Goal: Task Accomplishment & Management: Complete application form

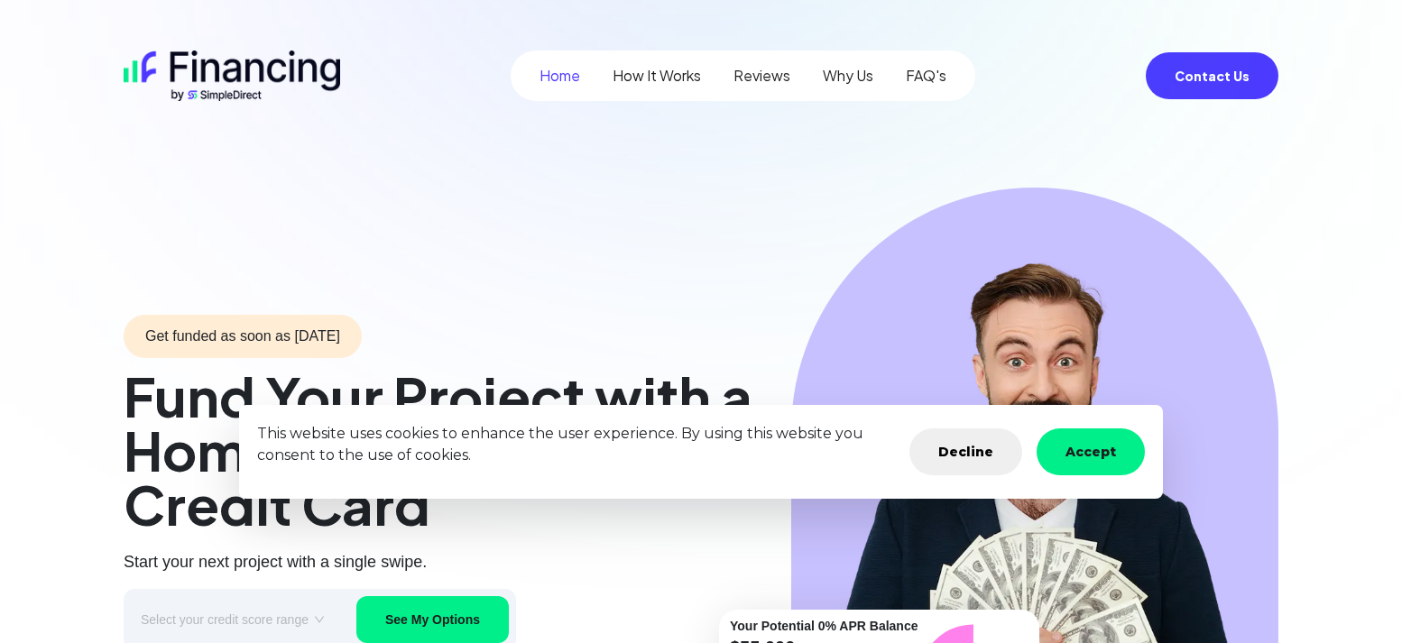
click at [956, 455] on button "Decline" at bounding box center [965, 452] width 113 height 47
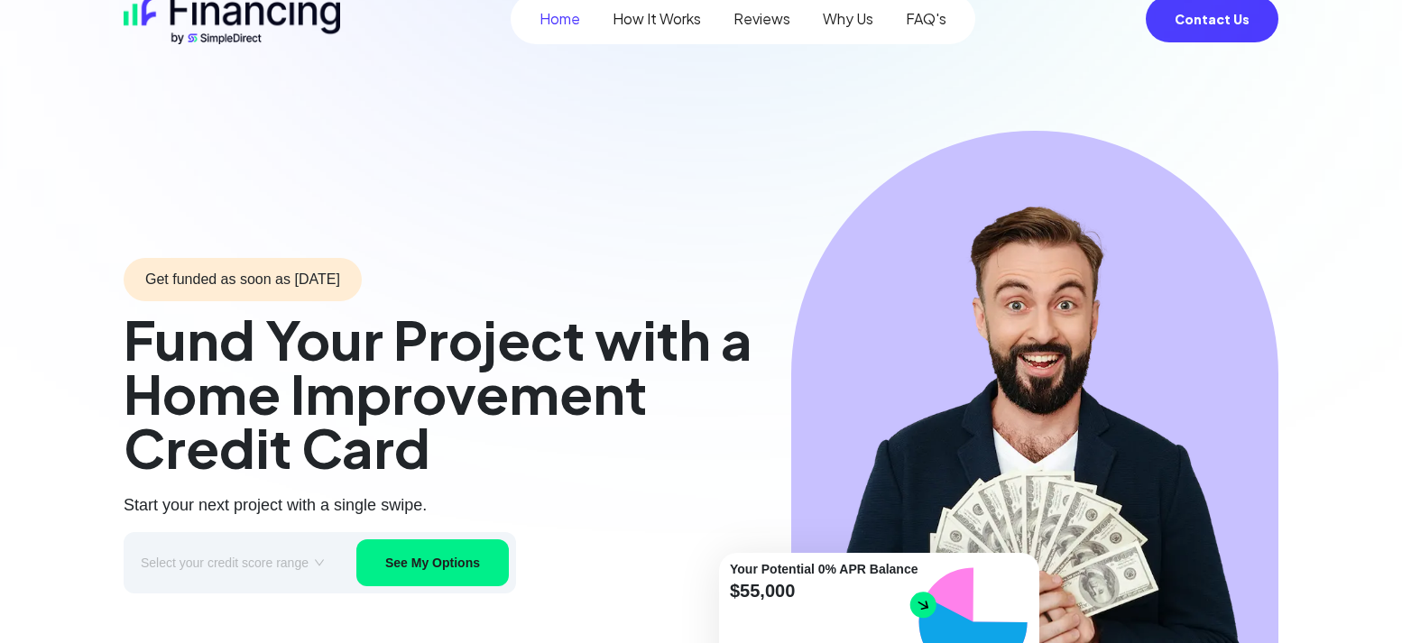
scroll to position [133, 0]
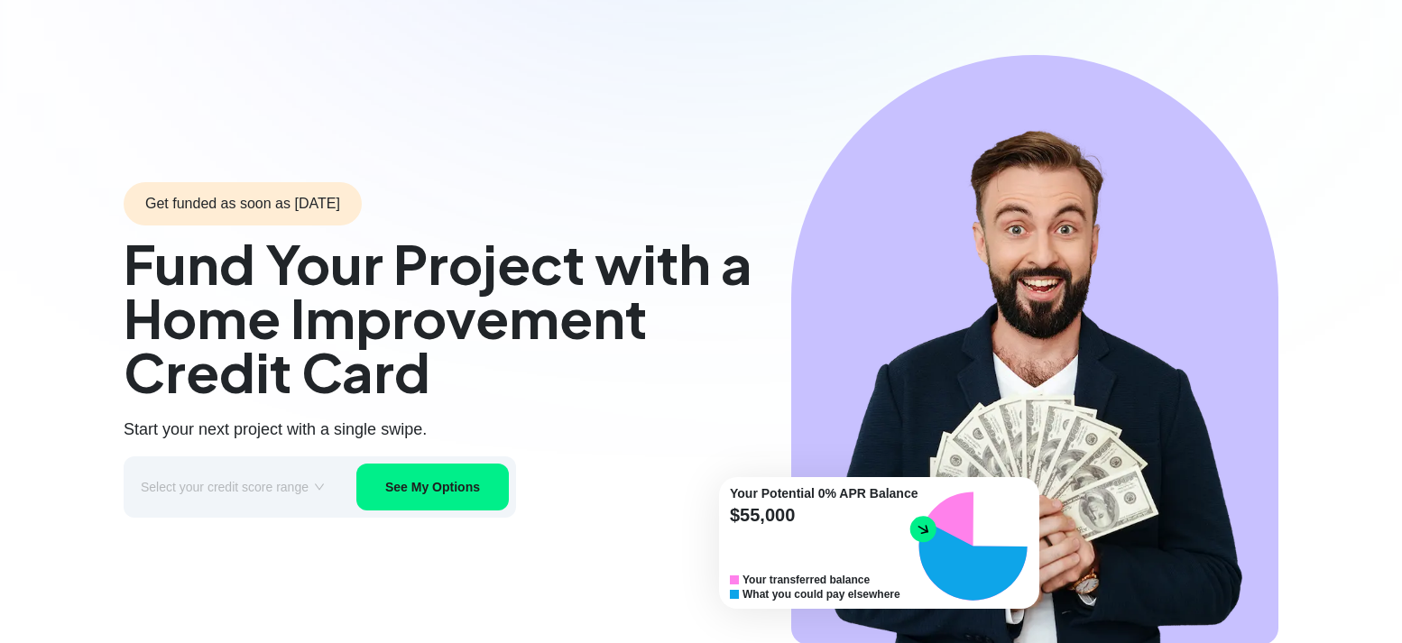
click at [485, 490] on button "See My Options" at bounding box center [432, 487] width 152 height 47
click at [316, 492] on input "search" at bounding box center [233, 486] width 184 height 27
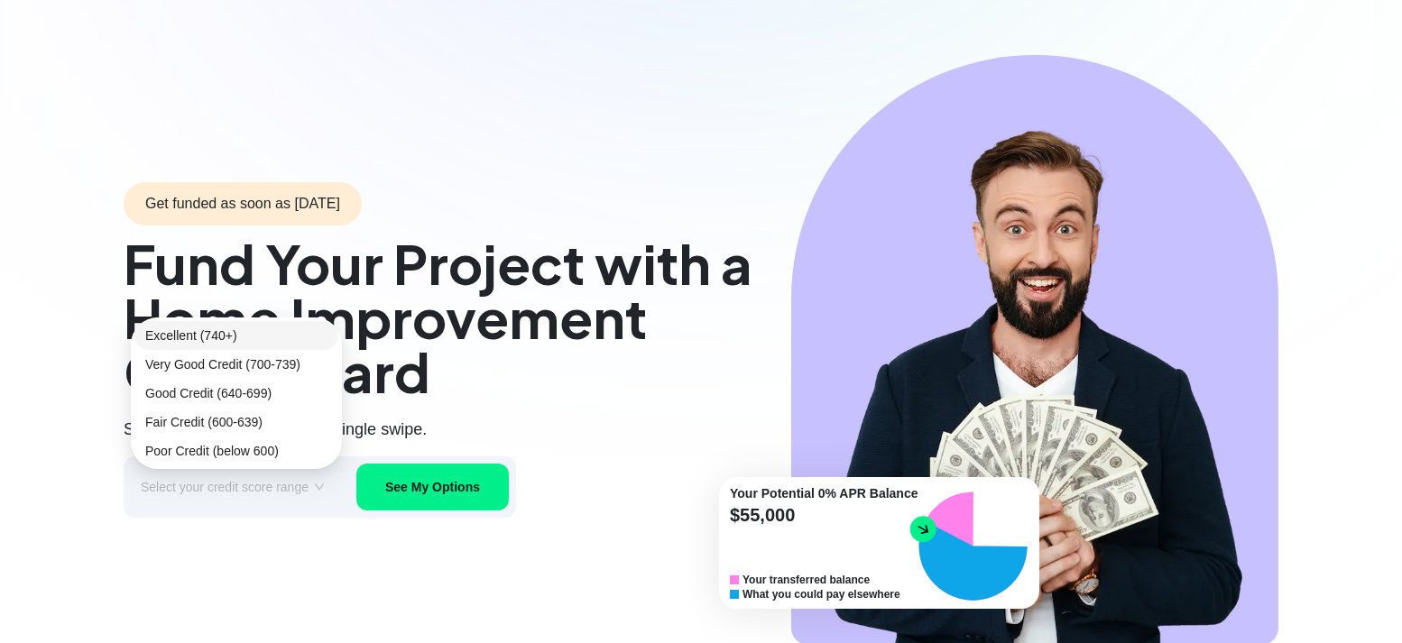
click at [235, 334] on div "Excellent (740+)" at bounding box center [236, 336] width 182 height 20
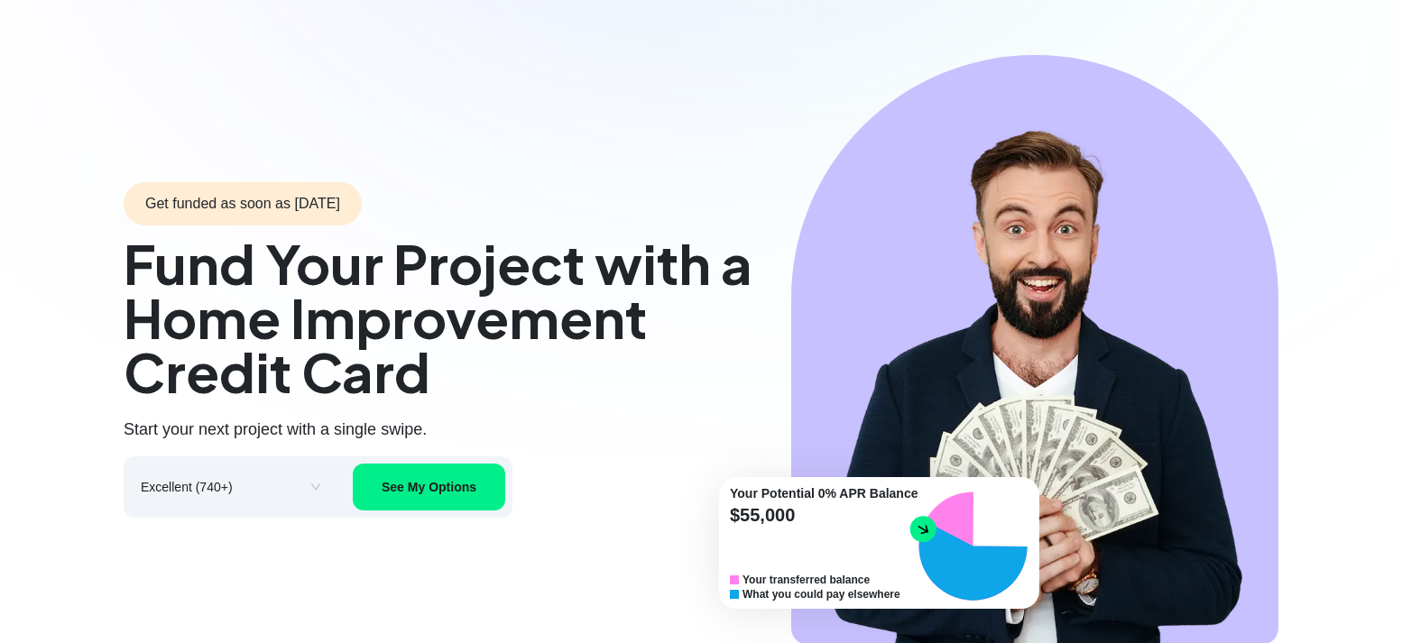
click at [412, 493] on button "See My Options" at bounding box center [429, 487] width 152 height 47
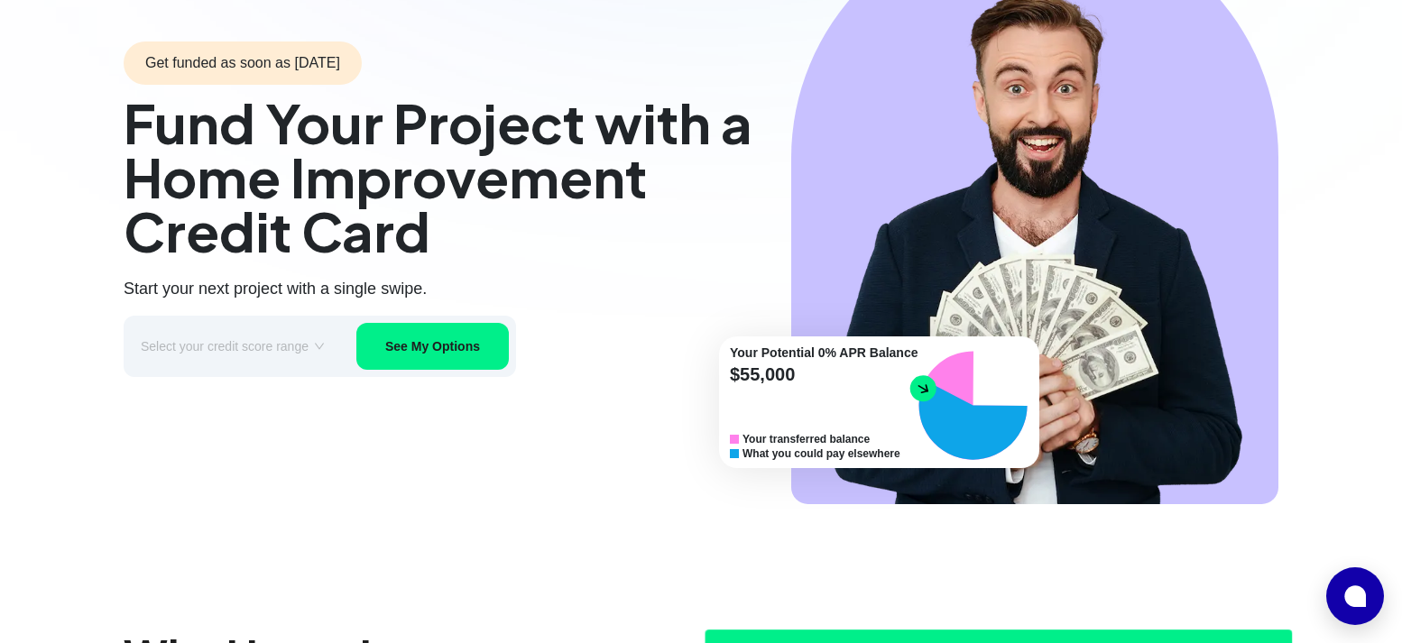
scroll to position [288, 0]
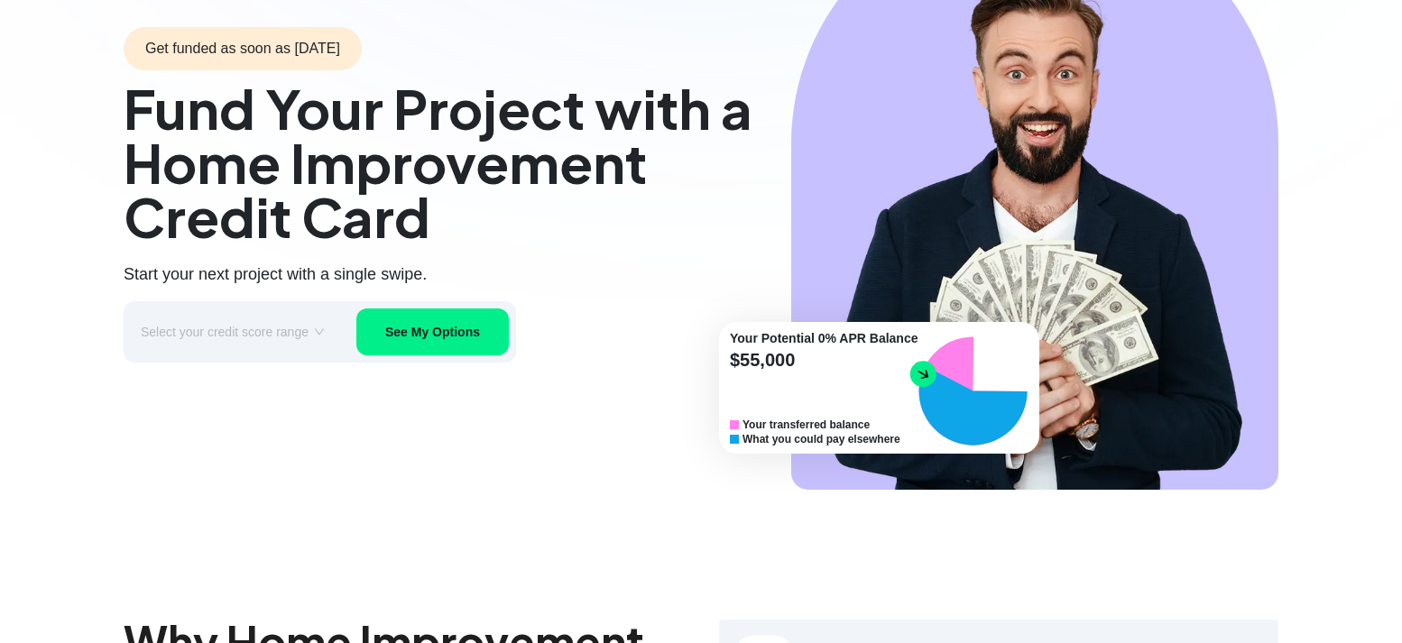
click at [287, 332] on input "search" at bounding box center [233, 331] width 184 height 27
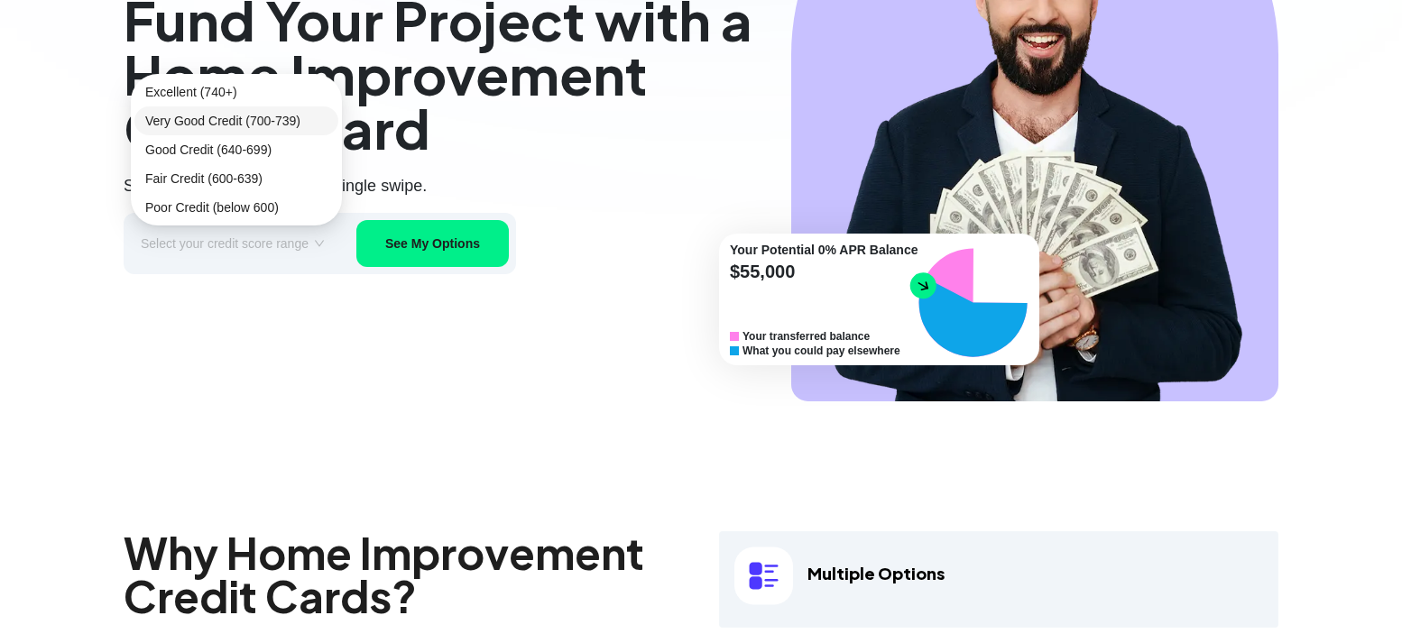
scroll to position [388, 0]
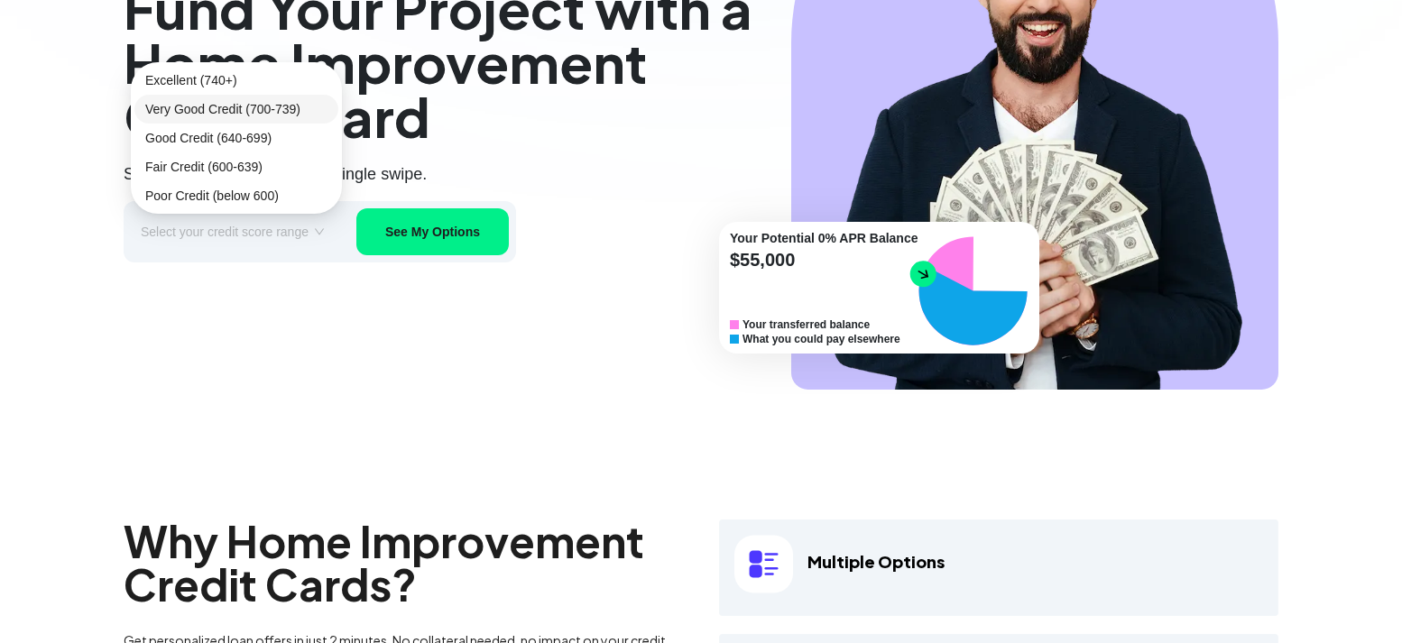
click at [261, 113] on div "Very Good Credit (700-739)" at bounding box center [236, 109] width 182 height 20
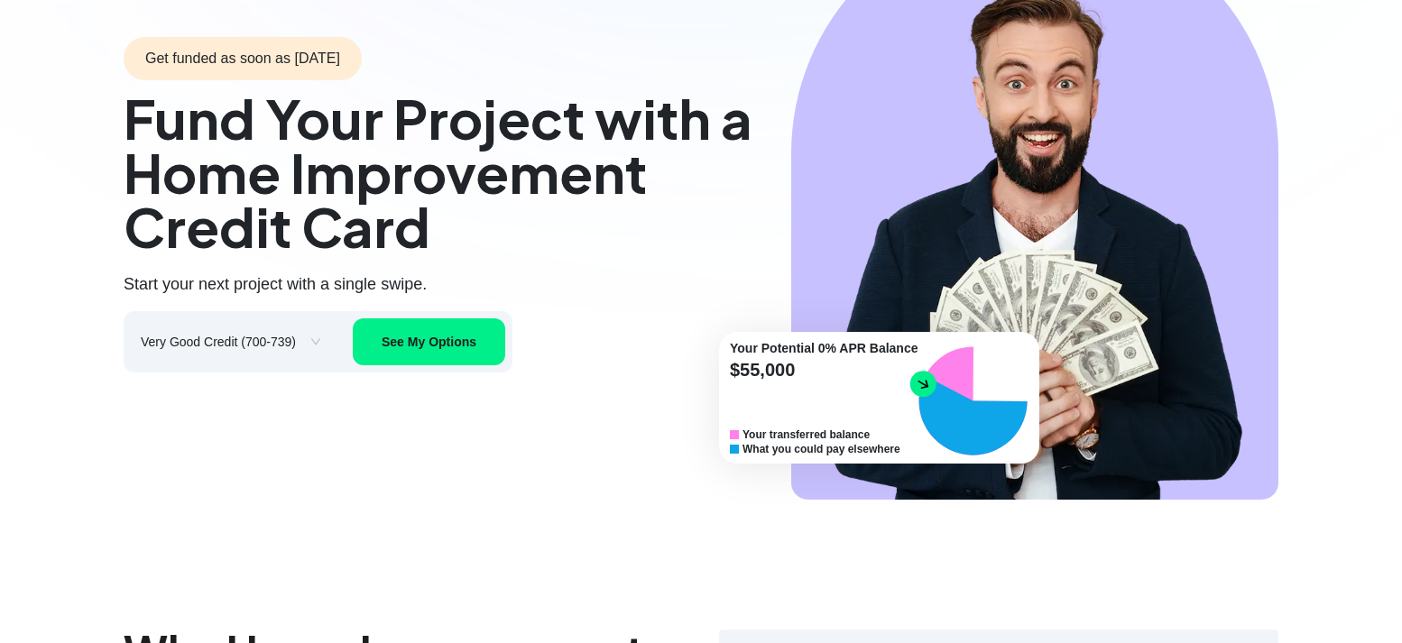
scroll to position [262, 0]
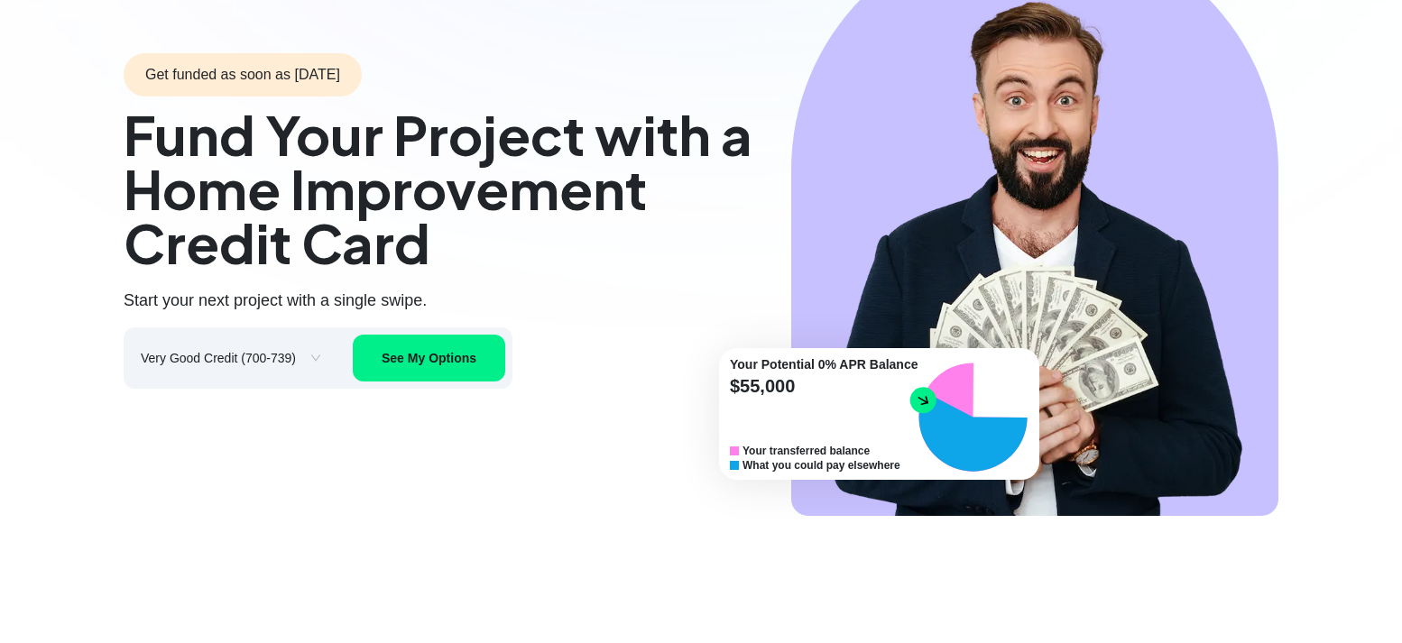
click at [433, 363] on button "See My Options" at bounding box center [429, 358] width 152 height 47
